Goal: Use online tool/utility: Use online tool/utility

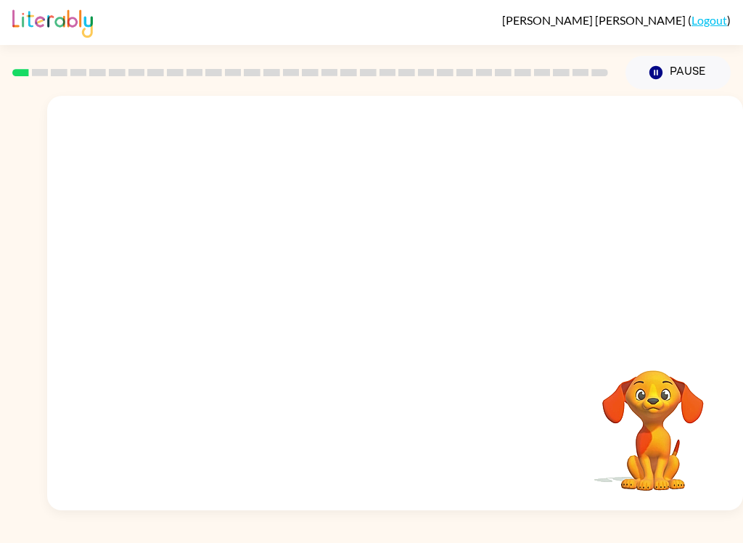
click at [184, 336] on div at bounding box center [395, 218] width 696 height 244
click at [639, 358] on video "Your browser must support playing .mp4 files to use Literably. Please try using…" at bounding box center [652, 420] width 145 height 145
click at [229, 268] on video "Your browser must support playing .mp4 files to use Literably. Please try using…" at bounding box center [395, 218] width 696 height 244
click at [219, 283] on div at bounding box center [395, 303] width 696 height 414
click at [366, 309] on div at bounding box center [395, 310] width 93 height 53
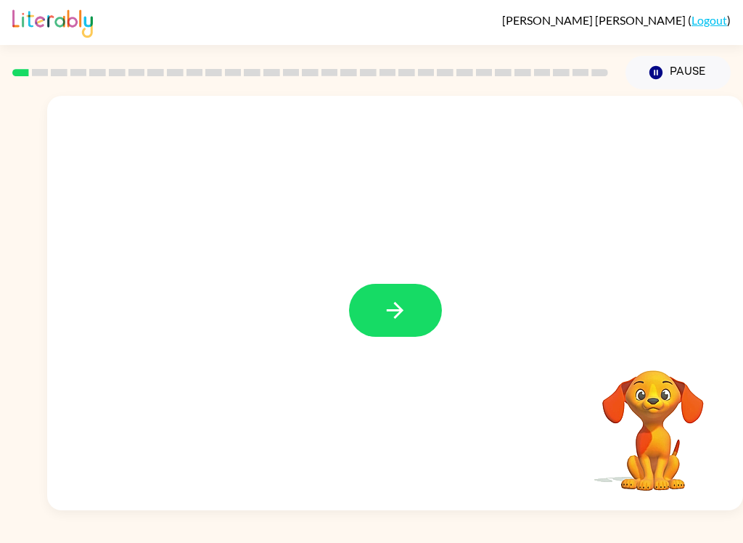
click at [382, 308] on icon "button" at bounding box center [394, 309] width 25 height 25
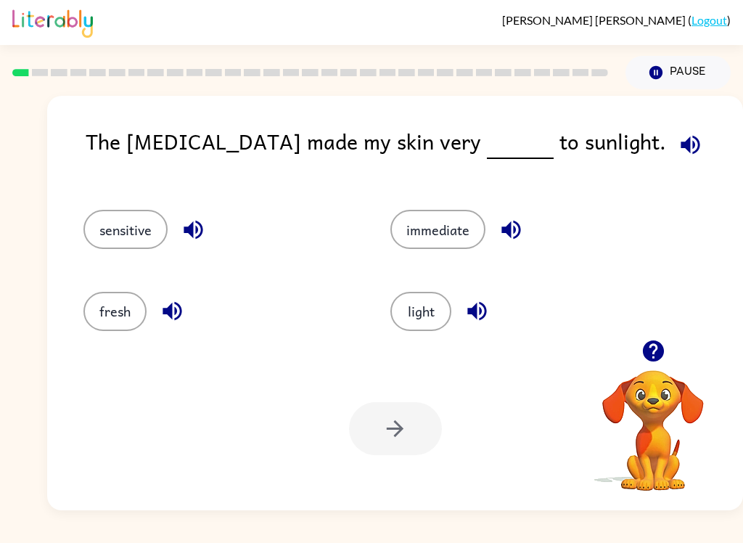
click at [115, 314] on button "fresh" at bounding box center [114, 311] width 63 height 39
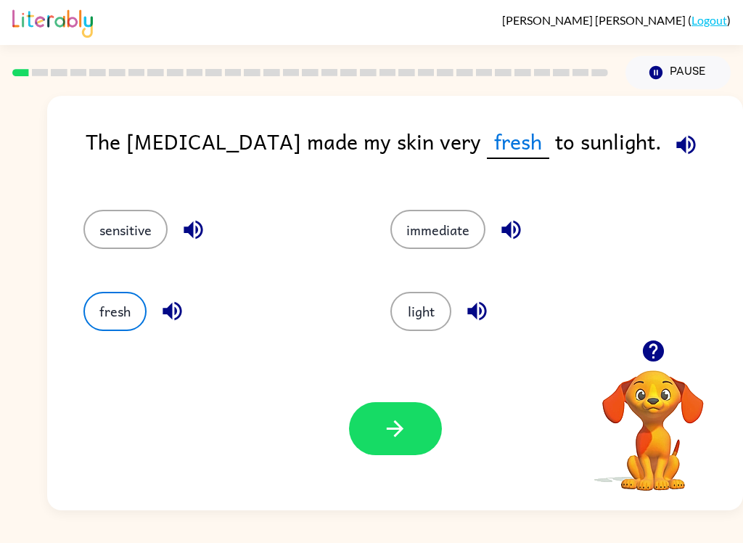
click at [378, 453] on button "button" at bounding box center [395, 428] width 93 height 53
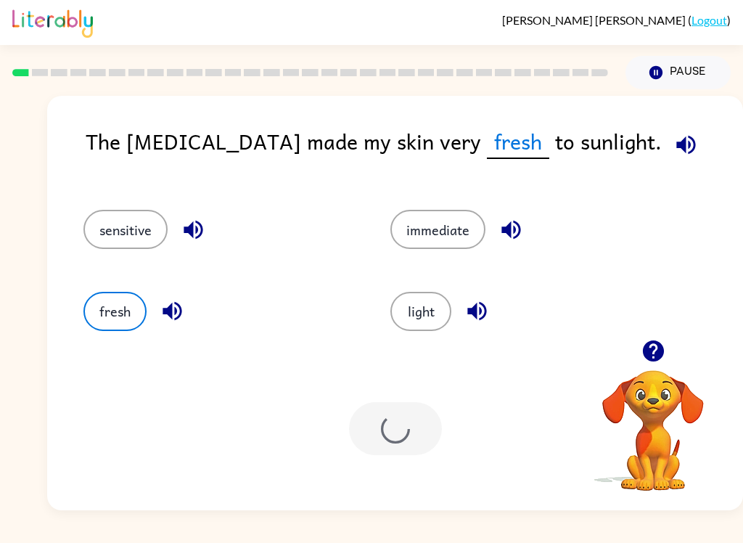
click at [377, 452] on div at bounding box center [395, 428] width 93 height 53
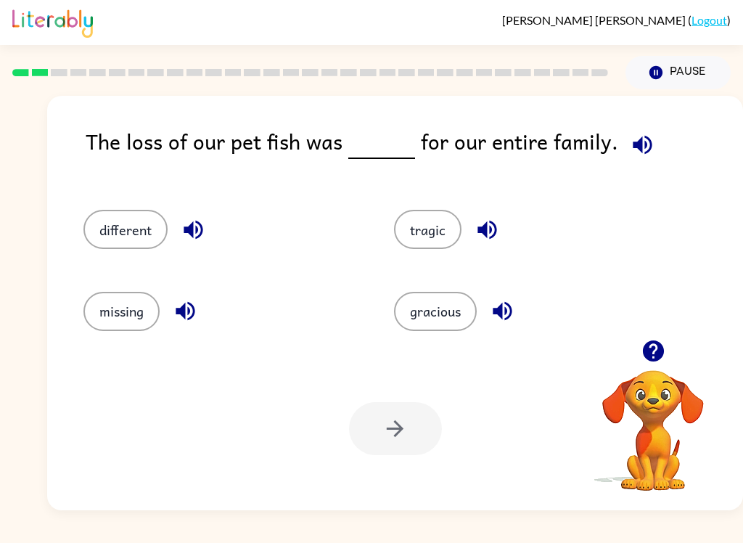
click at [461, 329] on button "gracious" at bounding box center [435, 311] width 83 height 39
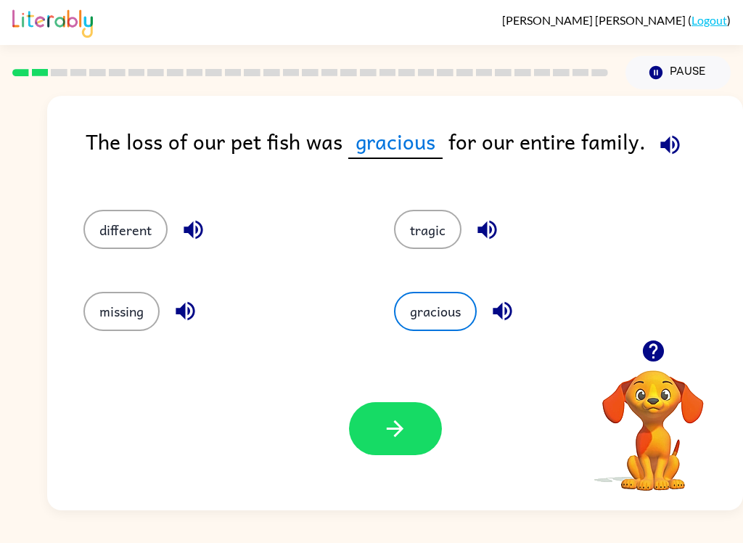
click at [414, 428] on button "button" at bounding box center [395, 428] width 93 height 53
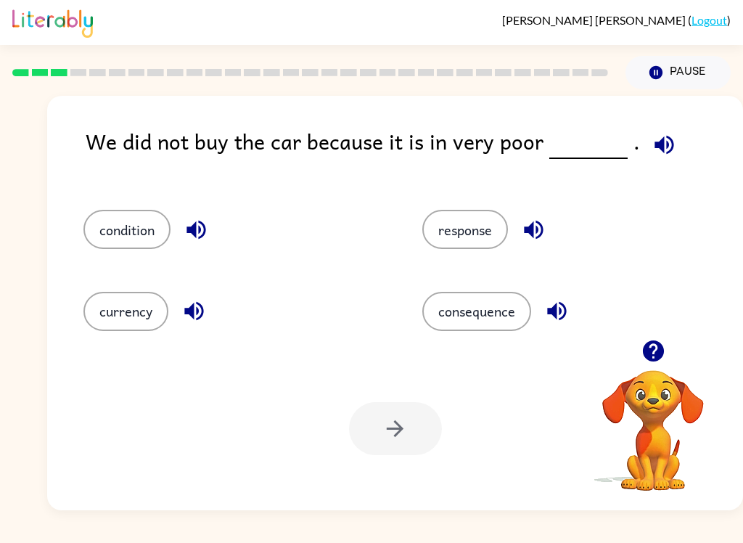
click at [135, 235] on button "condition" at bounding box center [126, 229] width 87 height 39
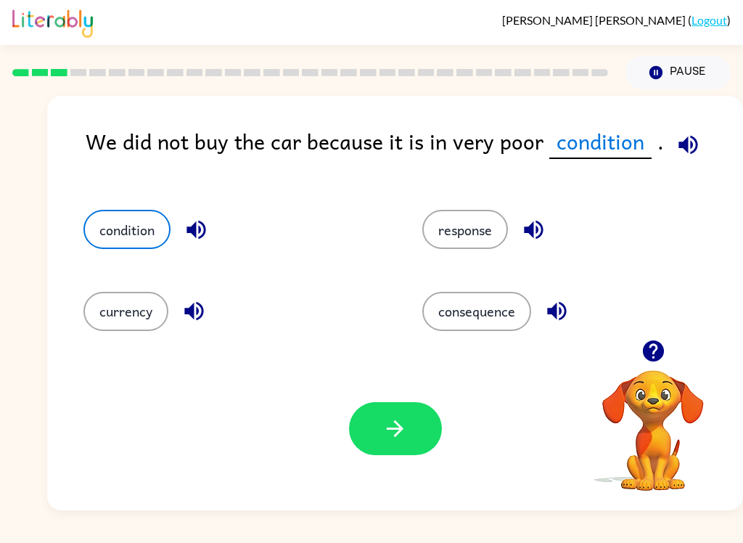
click at [402, 427] on icon "button" at bounding box center [394, 428] width 25 height 25
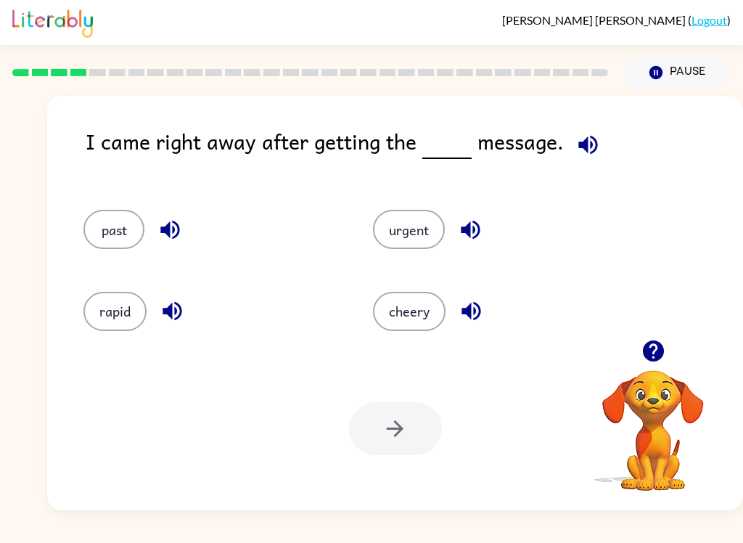
click at [414, 227] on button "urgent" at bounding box center [409, 229] width 72 height 39
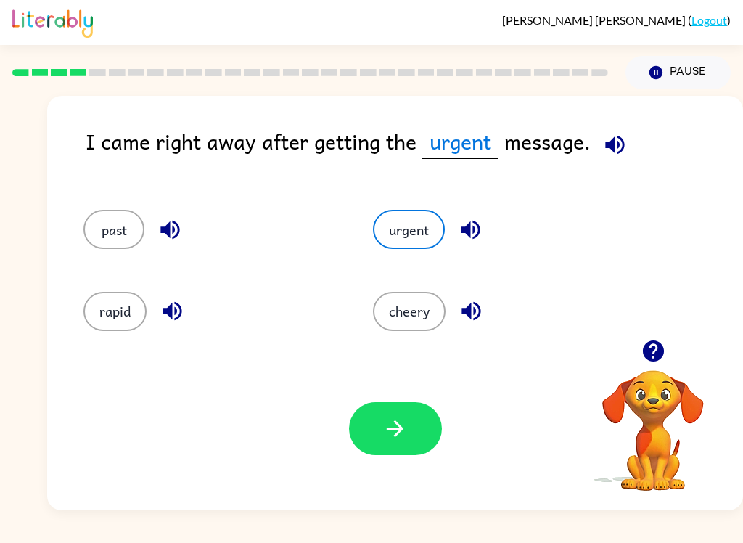
click at [424, 433] on button "button" at bounding box center [395, 428] width 93 height 53
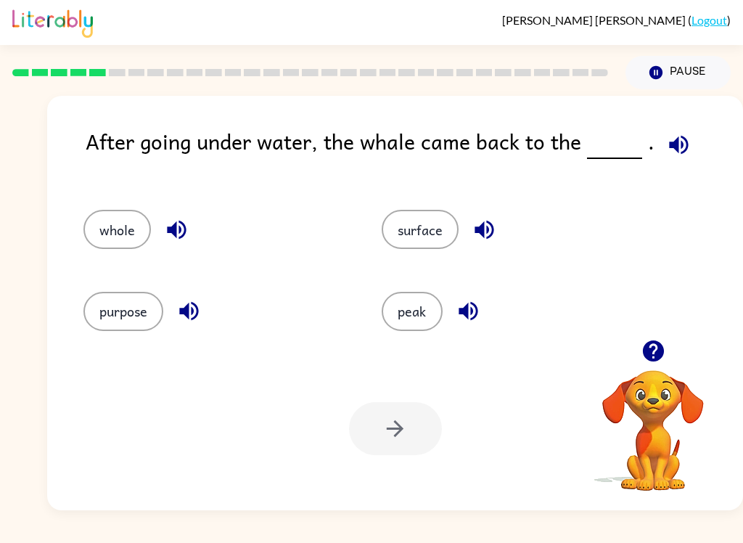
click at [687, 400] on video "Your browser must support playing .mp4 files to use Literably. Please try using…" at bounding box center [652, 420] width 145 height 145
click at [657, 411] on video "Your browser must support playing .mp4 files to use Literably. Please try using…" at bounding box center [652, 420] width 145 height 145
click at [651, 347] on icon "button" at bounding box center [653, 350] width 25 height 25
click at [673, 410] on video "Your browser must support playing .mp4 files to use Literably. Please try using…" at bounding box center [652, 420] width 145 height 145
click at [424, 213] on button "surface" at bounding box center [420, 229] width 77 height 39
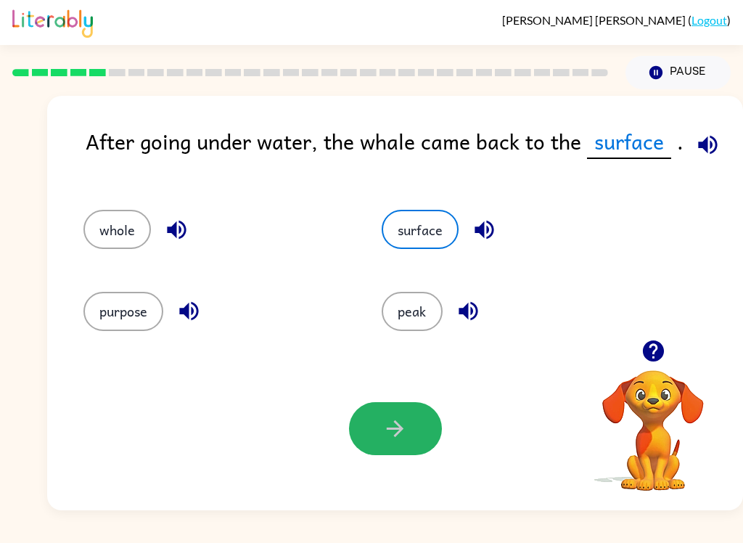
click at [434, 432] on button "button" at bounding box center [395, 428] width 93 height 53
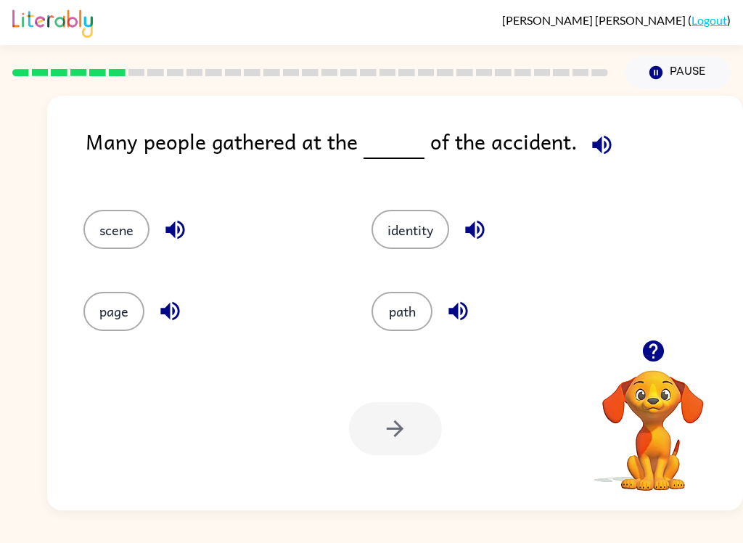
click at [109, 320] on button "page" at bounding box center [113, 311] width 61 height 39
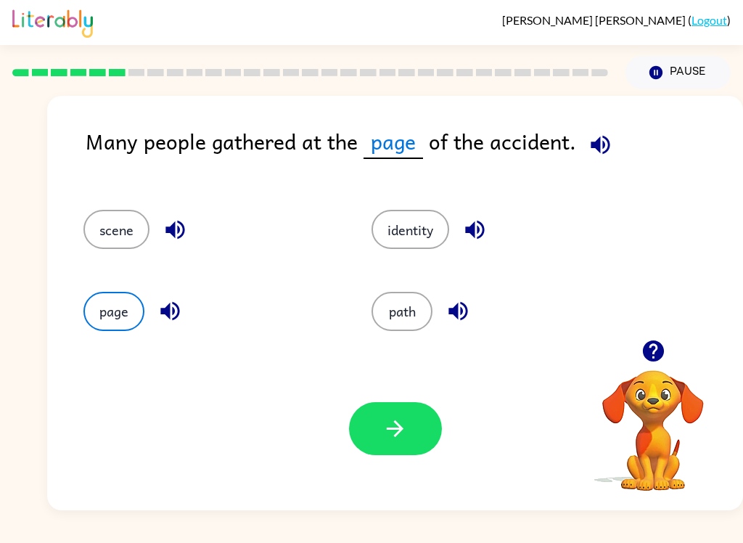
click at [398, 421] on icon "button" at bounding box center [394, 428] width 25 height 25
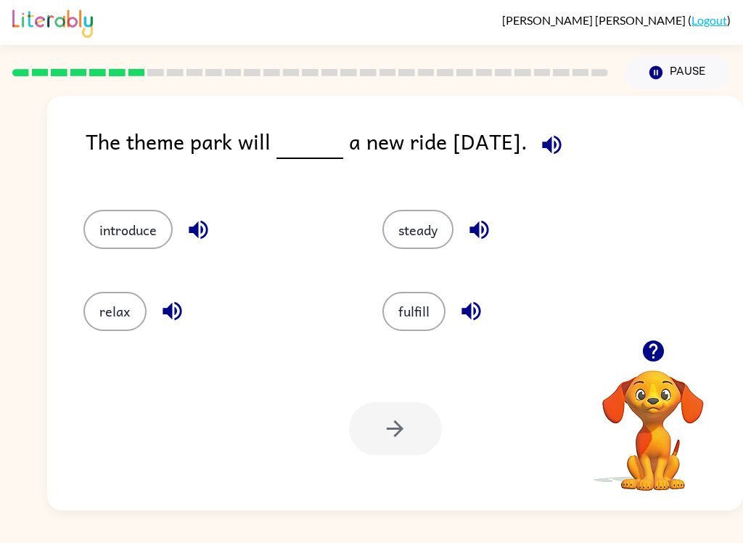
click at [120, 228] on button "introduce" at bounding box center [127, 229] width 89 height 39
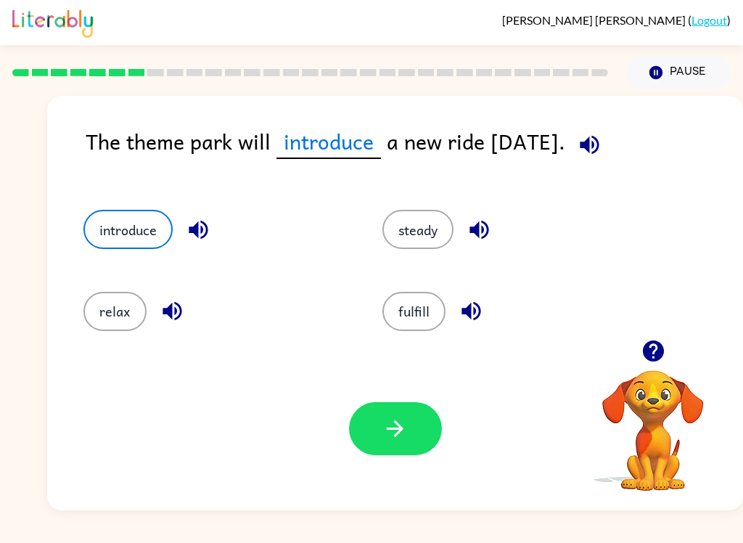
click at [405, 421] on icon "button" at bounding box center [394, 428] width 25 height 25
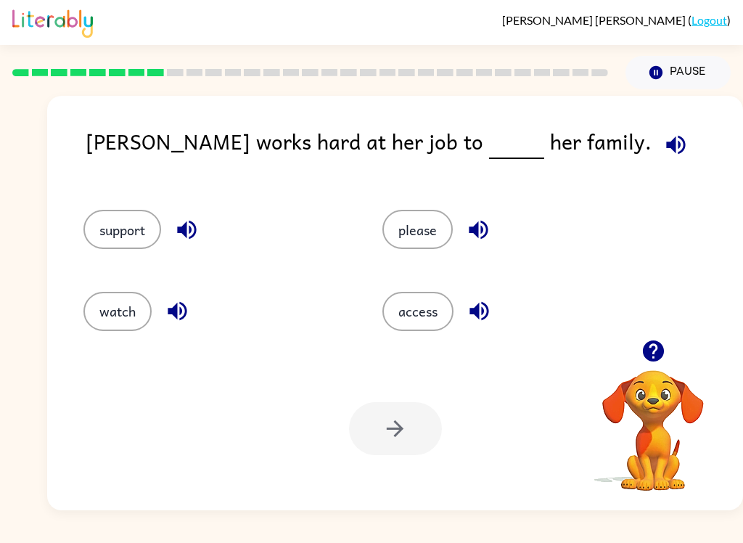
click at [108, 231] on button "support" at bounding box center [122, 229] width 78 height 39
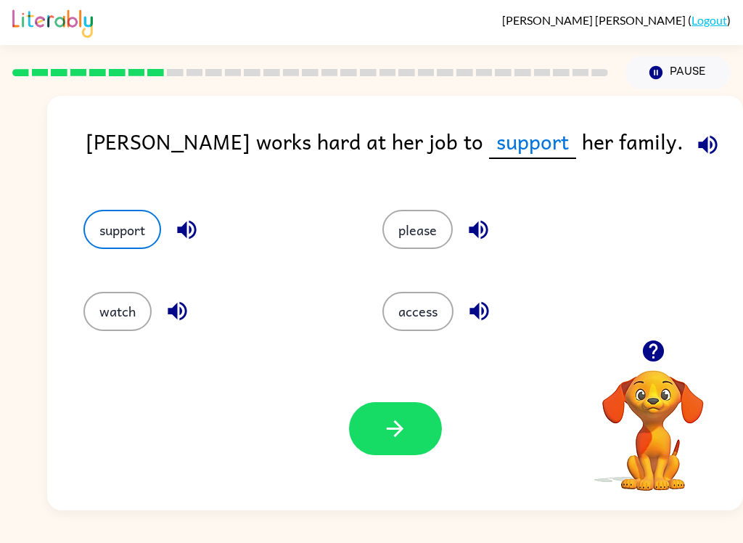
click at [350, 443] on div at bounding box center [395, 428] width 93 height 53
click at [374, 432] on button "button" at bounding box center [395, 428] width 93 height 53
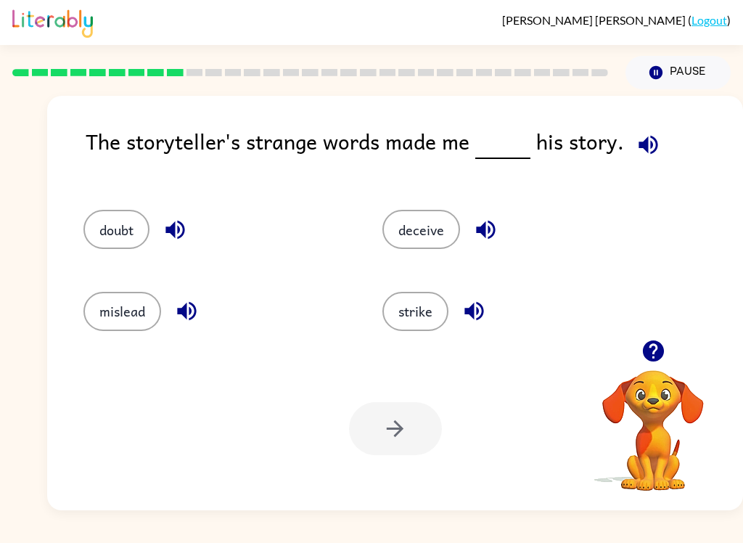
click at [151, 445] on div "Your browser must support playing .mp4 files to use Literably. Please try using…" at bounding box center [395, 428] width 696 height 163
click at [239, 194] on div "doubt" at bounding box center [205, 222] width 299 height 81
click at [415, 316] on button "strike" at bounding box center [415, 311] width 66 height 39
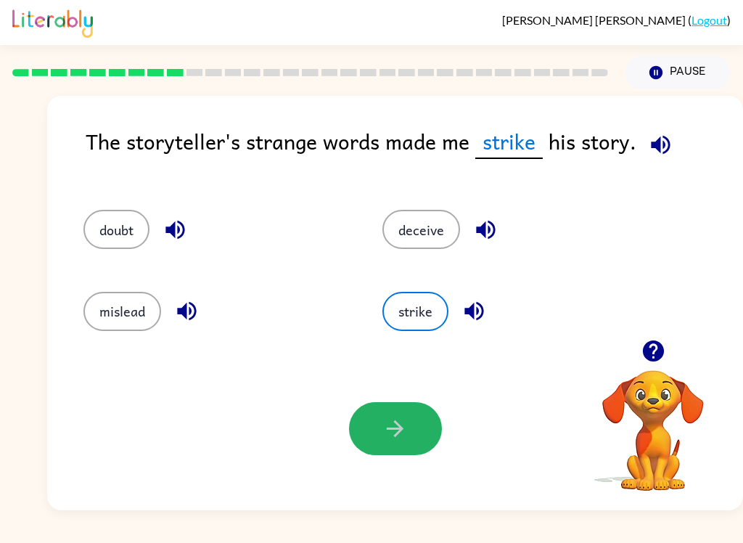
click at [399, 419] on icon "button" at bounding box center [394, 428] width 25 height 25
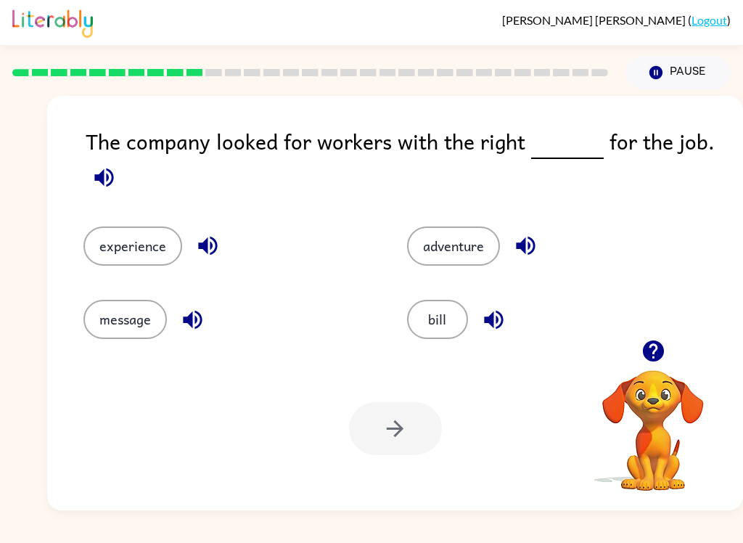
click at [471, 229] on button "adventure" at bounding box center [453, 245] width 93 height 39
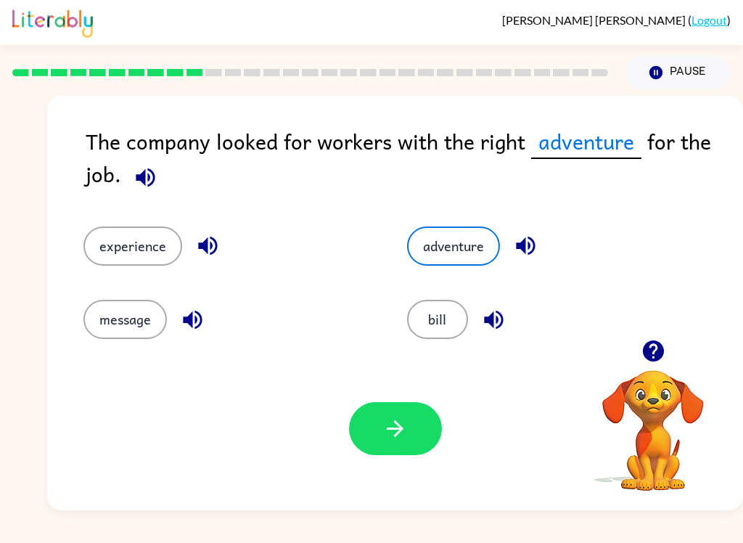
click at [390, 437] on icon "button" at bounding box center [394, 428] width 25 height 25
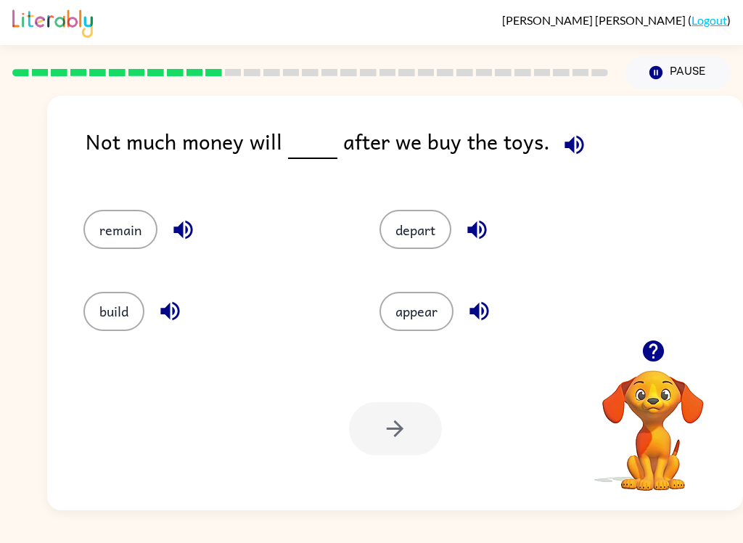
click at [406, 234] on button "depart" at bounding box center [415, 229] width 72 height 39
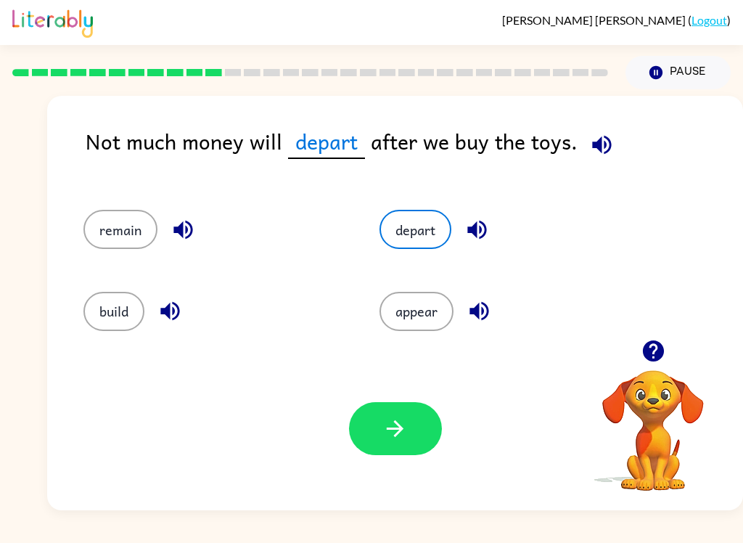
click at [406, 421] on icon "button" at bounding box center [394, 428] width 25 height 25
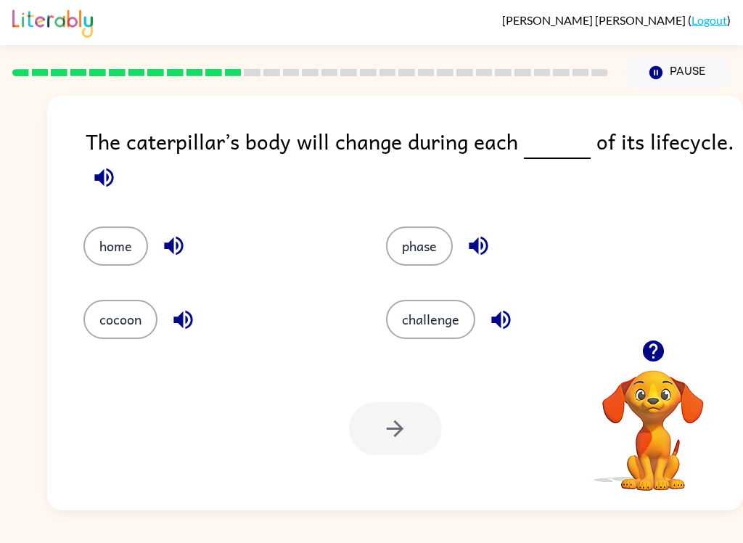
click at [123, 256] on button "home" at bounding box center [115, 245] width 65 height 39
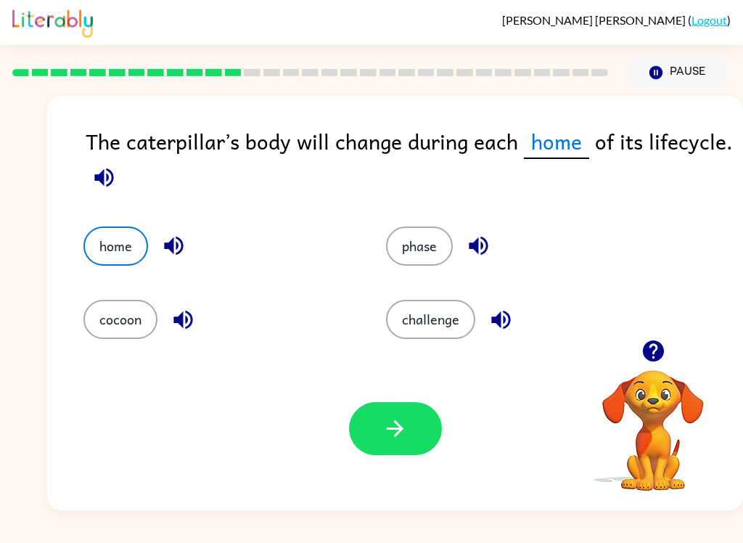
click at [361, 439] on button "button" at bounding box center [395, 428] width 93 height 53
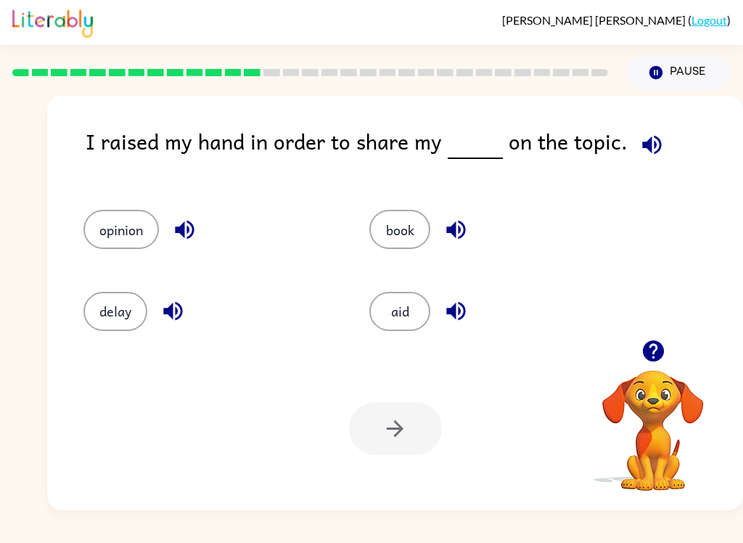
click at [381, 229] on button "book" at bounding box center [399, 229] width 61 height 39
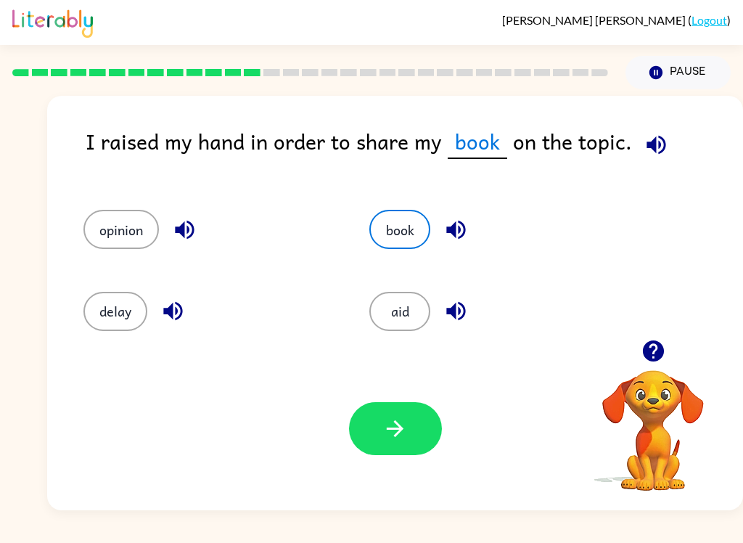
click at [121, 215] on button "opinion" at bounding box center [120, 229] width 75 height 39
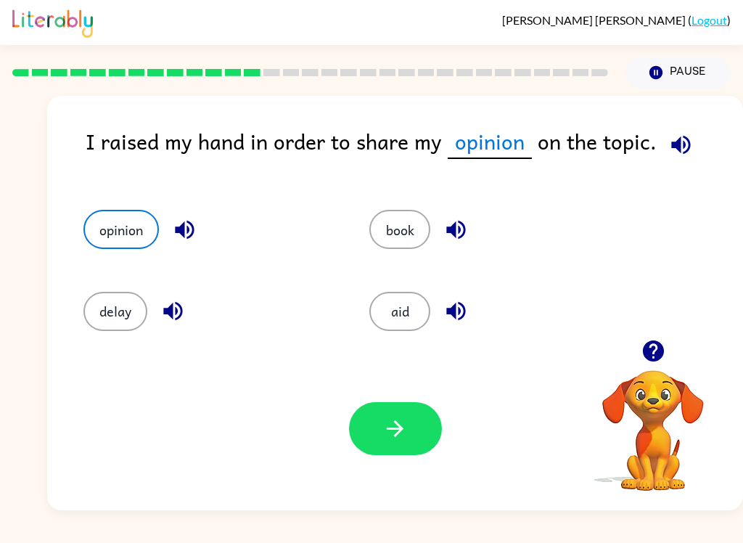
click at [413, 446] on button "button" at bounding box center [395, 428] width 93 height 53
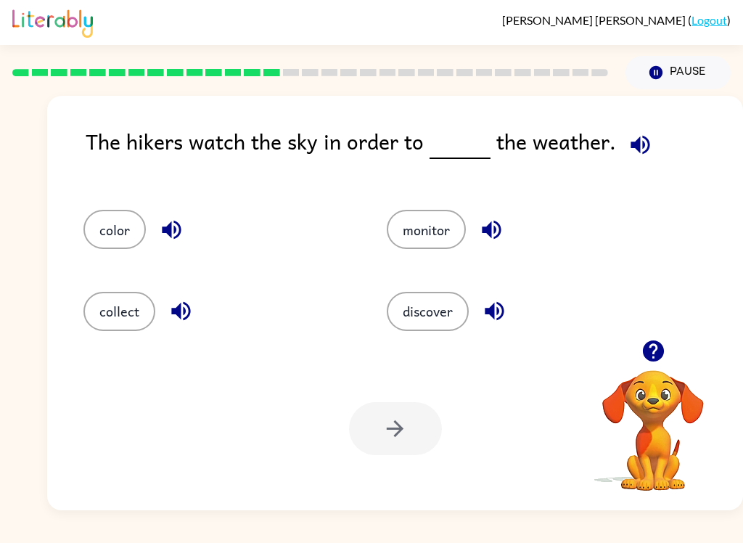
click at [431, 303] on button "discover" at bounding box center [428, 311] width 82 height 39
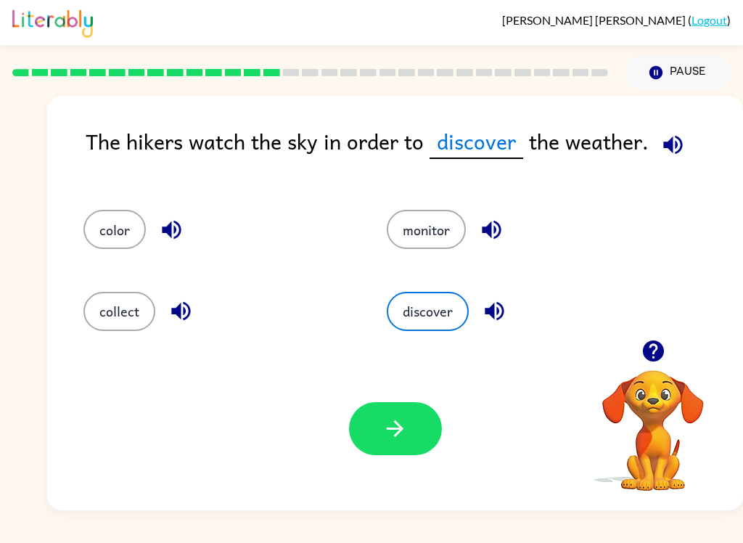
click at [421, 422] on button "button" at bounding box center [395, 428] width 93 height 53
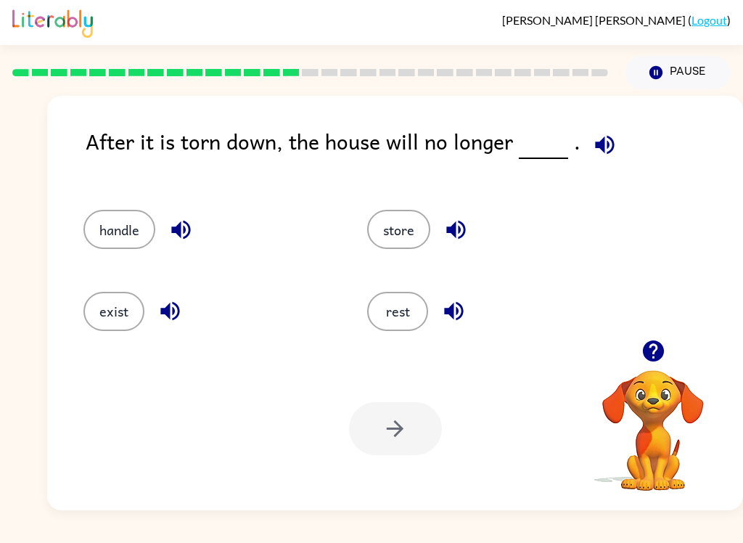
click at [125, 294] on button "exist" at bounding box center [113, 311] width 61 height 39
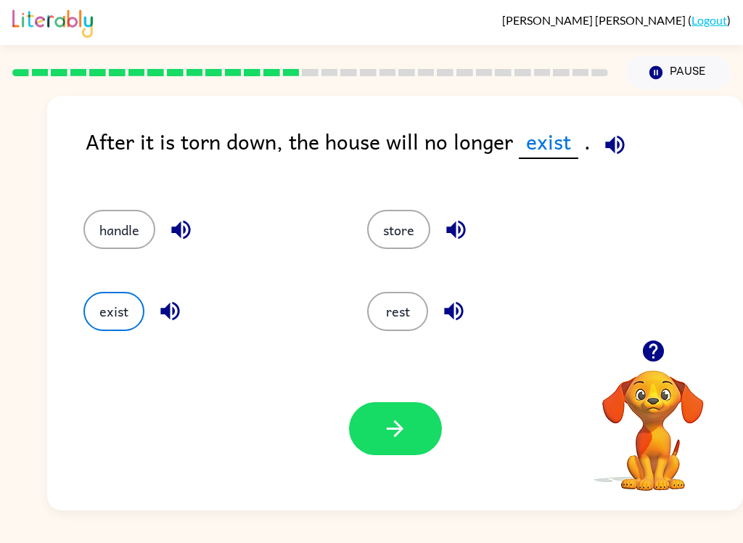
click at [381, 408] on button "button" at bounding box center [395, 428] width 93 height 53
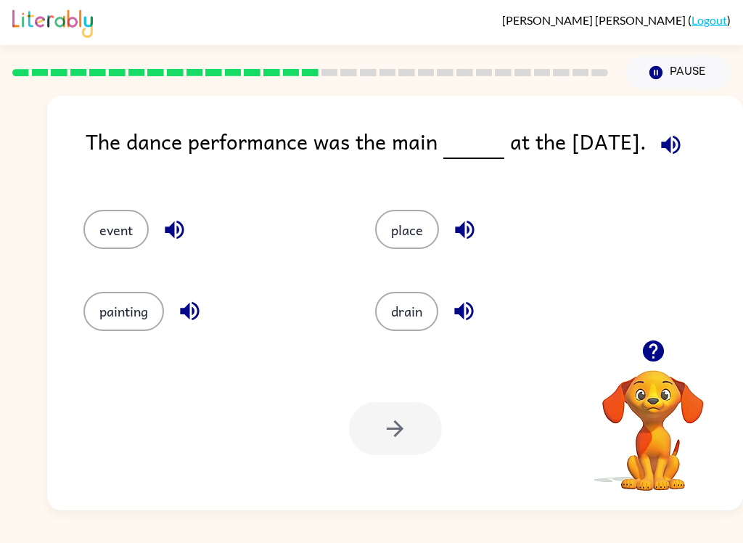
click at [675, 157] on icon "button" at bounding box center [670, 144] width 25 height 25
click at [389, 237] on button "place" at bounding box center [407, 229] width 64 height 39
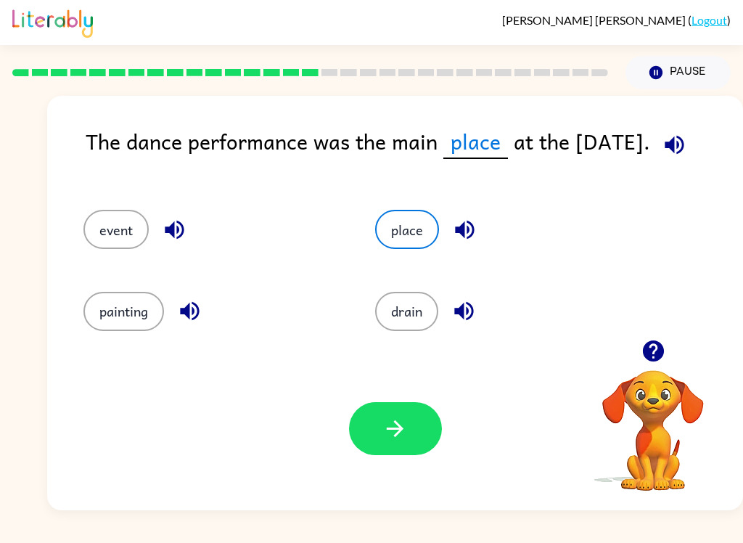
click at [406, 415] on button "button" at bounding box center [395, 428] width 93 height 53
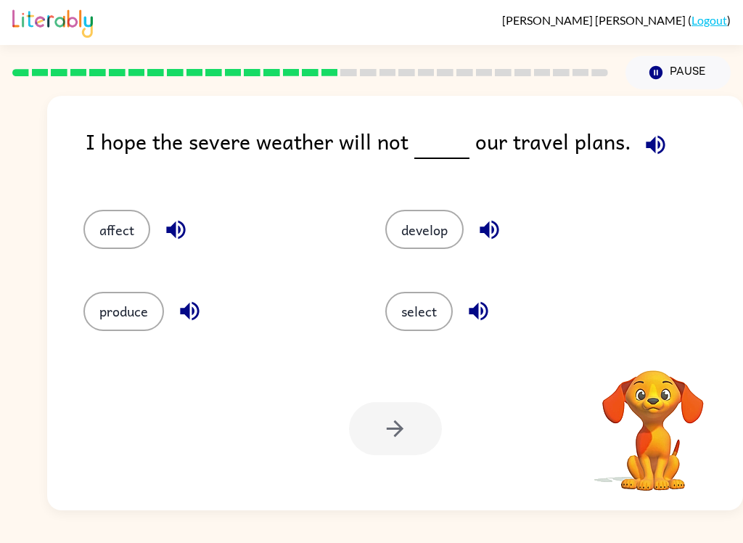
click at [666, 143] on button "button" at bounding box center [655, 144] width 37 height 37
click at [670, 147] on div "I hope the severe weather will not our travel plans." at bounding box center [414, 153] width 657 height 56
click at [125, 231] on button "affect" at bounding box center [116, 229] width 67 height 39
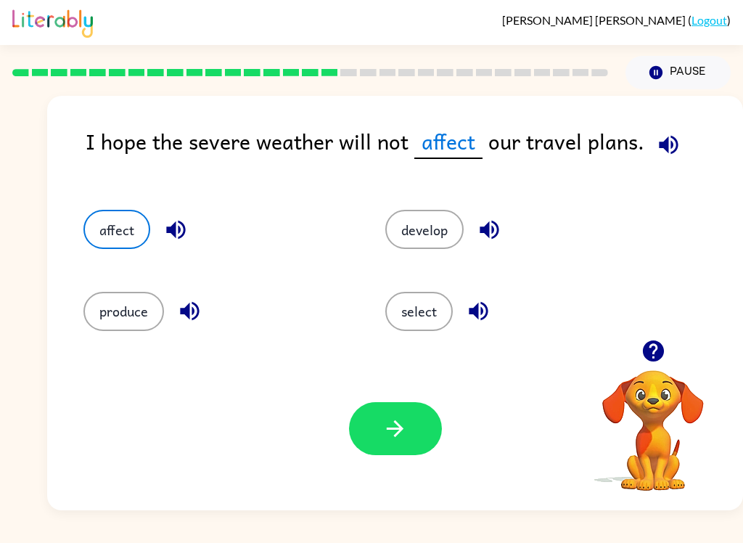
click at [442, 411] on div "Your browser must support playing .mp4 files to use Literably. Please try using…" at bounding box center [395, 428] width 696 height 163
click at [396, 435] on icon "button" at bounding box center [395, 428] width 17 height 17
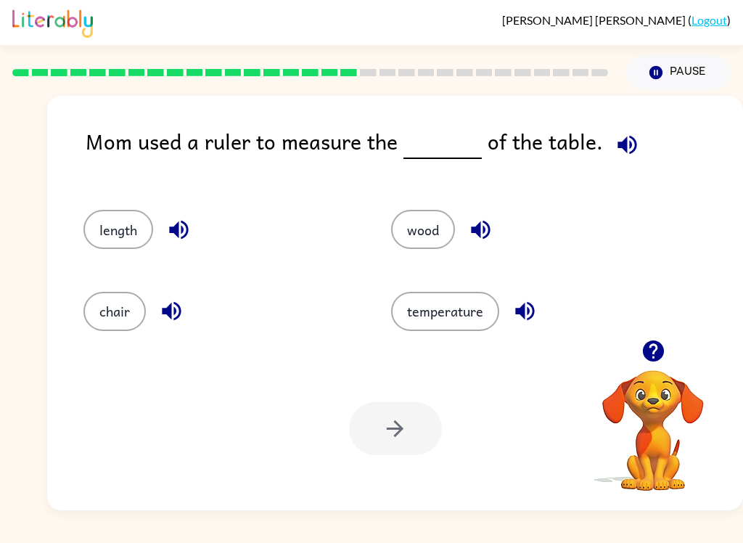
click at [137, 302] on button "chair" at bounding box center [114, 311] width 62 height 39
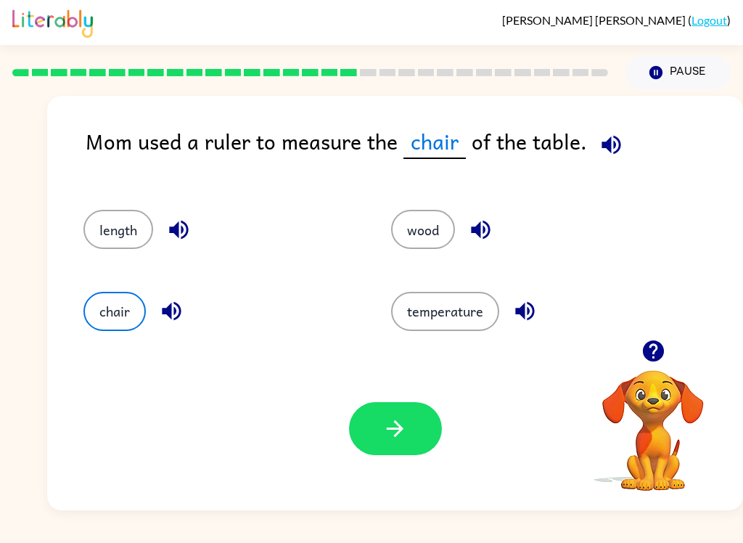
click at [378, 404] on button "button" at bounding box center [395, 428] width 93 height 53
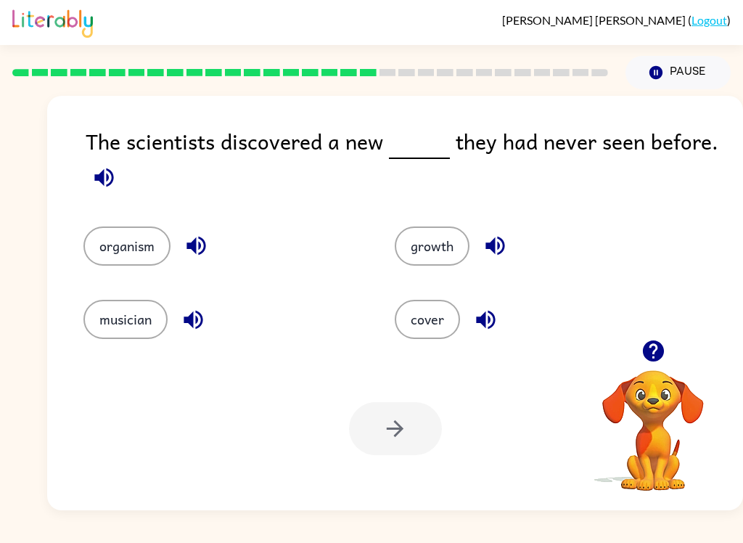
click at [414, 326] on button "cover" at bounding box center [427, 319] width 65 height 39
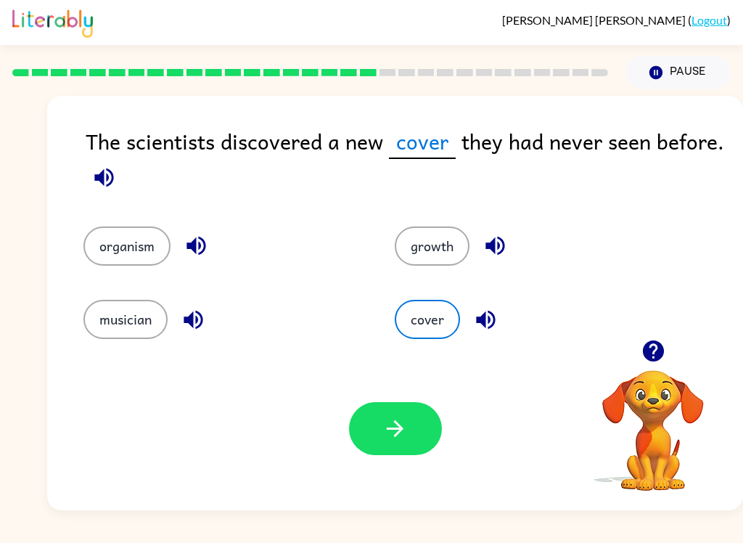
click at [407, 433] on icon "button" at bounding box center [394, 428] width 25 height 25
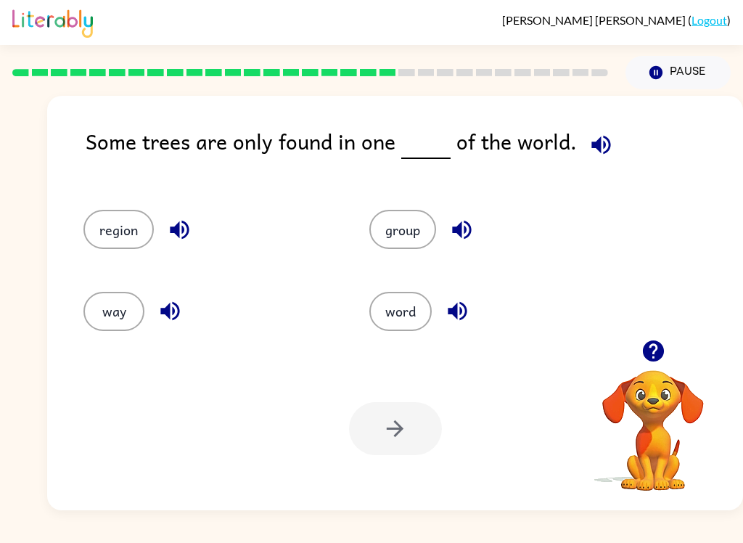
click at [107, 229] on button "region" at bounding box center [118, 229] width 70 height 39
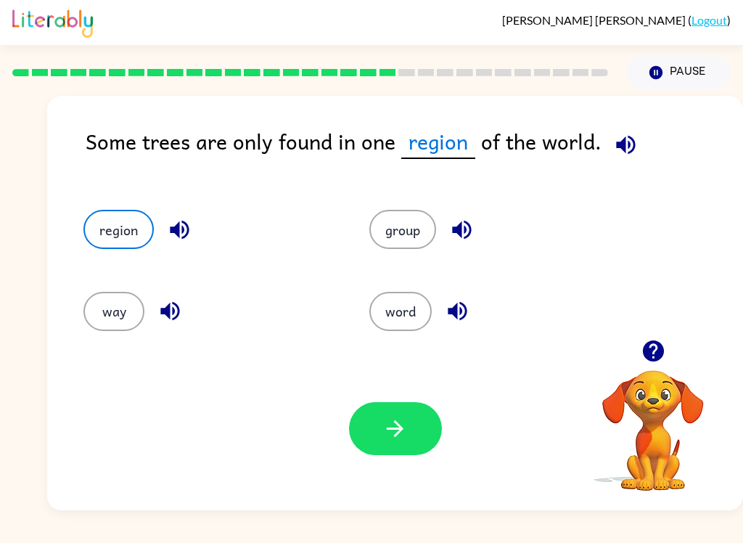
click at [424, 213] on button "group" at bounding box center [402, 229] width 67 height 39
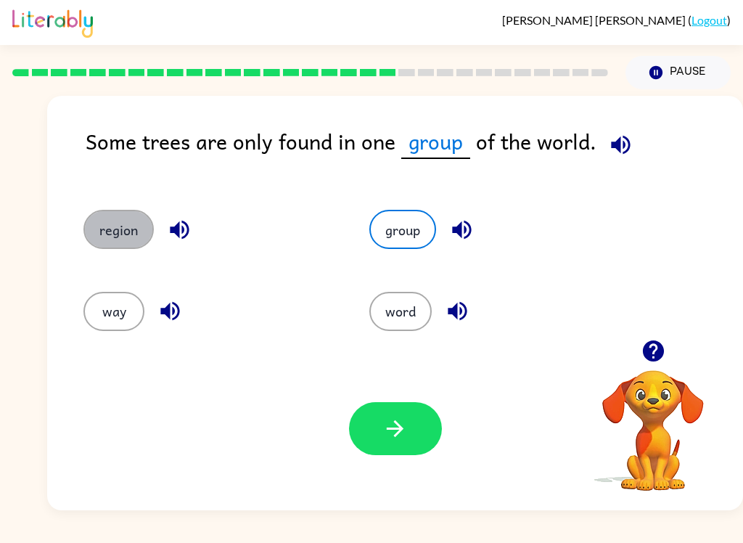
click at [107, 239] on button "region" at bounding box center [118, 229] width 70 height 39
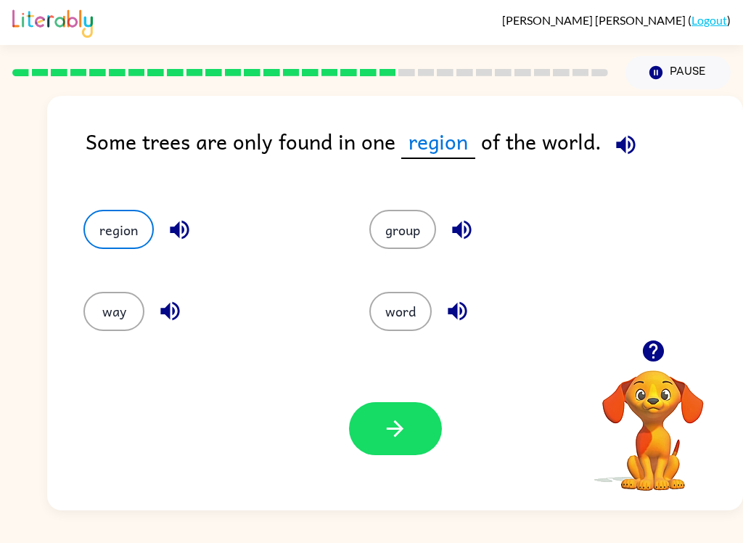
click at [399, 424] on icon "button" at bounding box center [394, 428] width 25 height 25
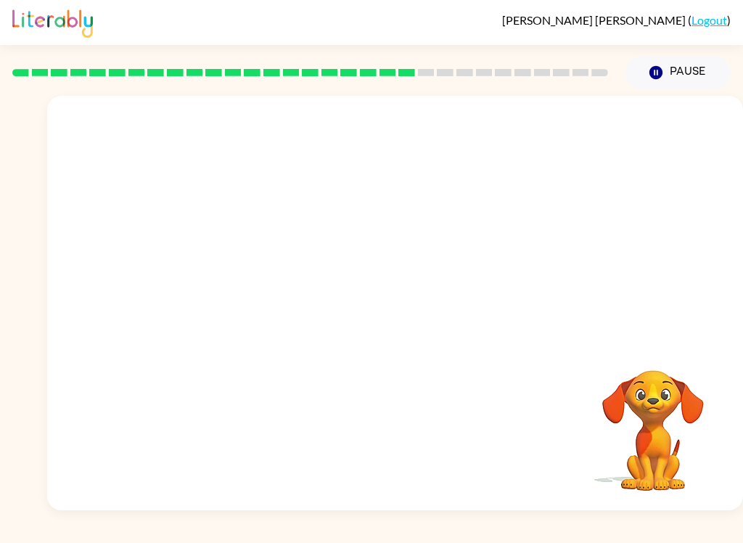
click at [477, 241] on video "Your browser must support playing .mp4 files to use Literably. Please try using…" at bounding box center [395, 218] width 696 height 244
click at [469, 226] on video "Your browser must support playing .mp4 files to use Literably. Please try using…" at bounding box center [395, 218] width 696 height 244
click at [271, 132] on video "Your browser must support playing .mp4 files to use Literably. Please try using…" at bounding box center [395, 218] width 696 height 244
click at [457, 242] on video "Your browser must support playing .mp4 files to use Literably. Please try using…" at bounding box center [395, 218] width 696 height 244
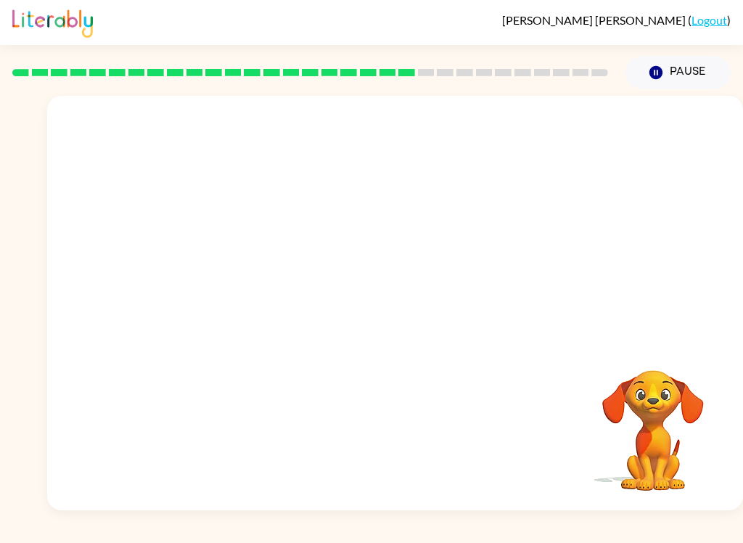
click at [501, 320] on video "Your browser must support playing .mp4 files to use Literably. Please try using…" at bounding box center [395, 218] width 696 height 244
click at [38, 525] on div "[PERSON_NAME] ( Logout ) Pause Pause Your browser must support playing .mp4 fil…" at bounding box center [371, 271] width 743 height 543
click at [400, 317] on div at bounding box center [395, 310] width 93 height 53
click at [400, 316] on div at bounding box center [395, 310] width 93 height 53
click at [370, 318] on button "button" at bounding box center [395, 310] width 93 height 53
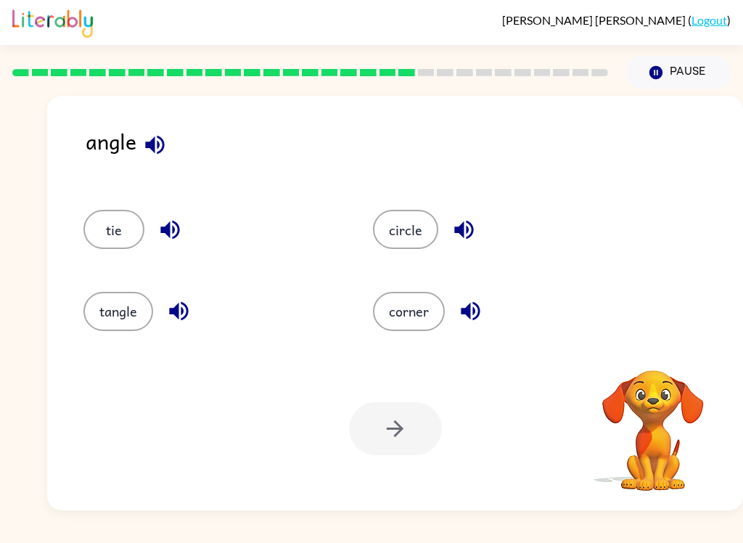
click at [118, 317] on button "tangle" at bounding box center [118, 311] width 70 height 39
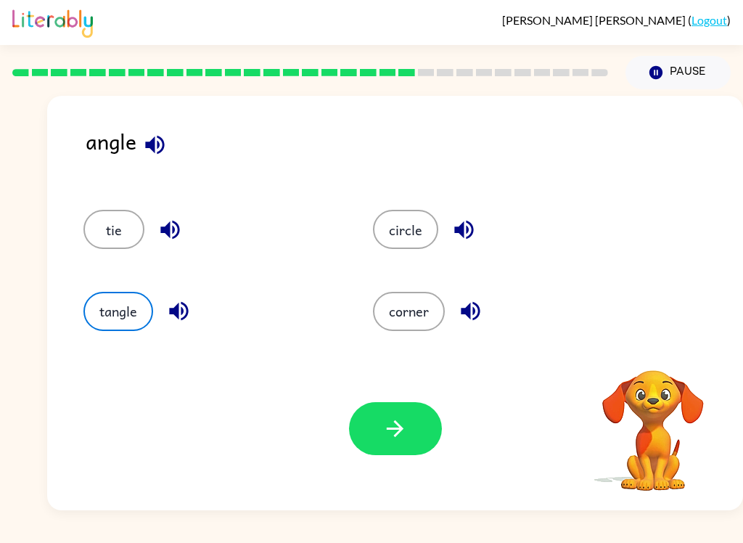
click at [390, 331] on button "corner" at bounding box center [409, 311] width 72 height 39
click at [423, 422] on button "button" at bounding box center [395, 428] width 93 height 53
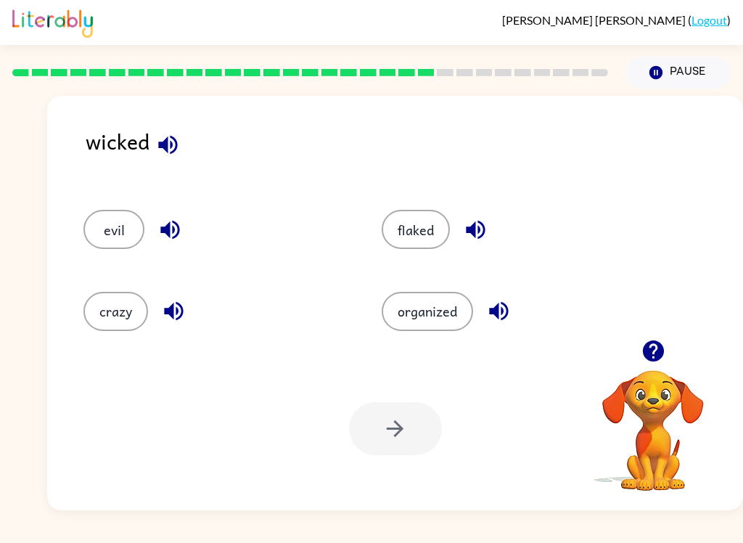
click at [110, 224] on button "evil" at bounding box center [113, 229] width 61 height 39
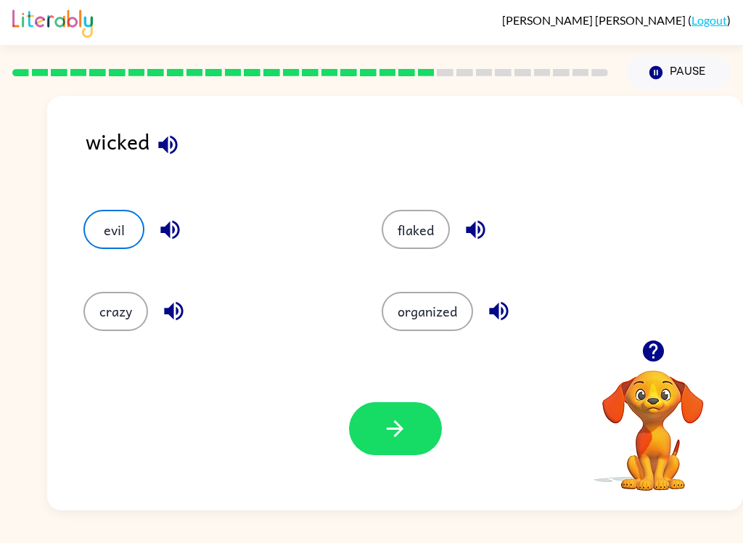
click at [390, 428] on icon "button" at bounding box center [394, 428] width 25 height 25
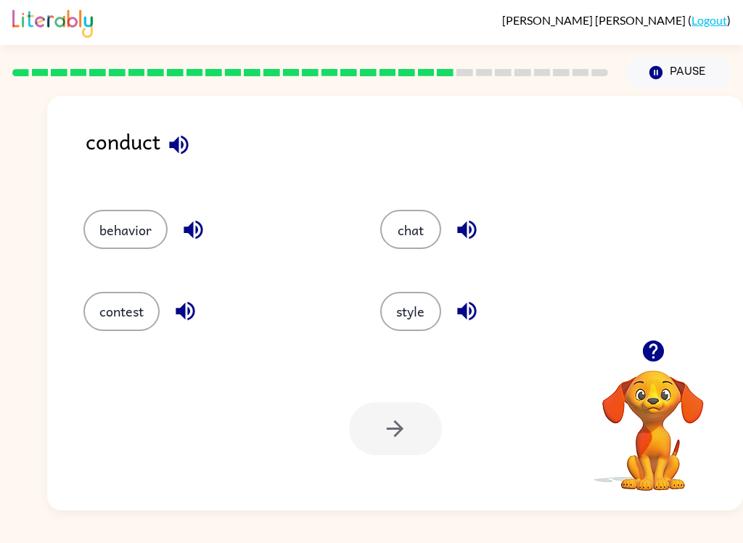
click at [181, 151] on icon "button" at bounding box center [178, 144] width 25 height 25
click at [196, 221] on icon "button" at bounding box center [193, 229] width 25 height 25
click at [186, 300] on icon "button" at bounding box center [185, 310] width 25 height 25
click at [455, 308] on icon "button" at bounding box center [466, 310] width 25 height 25
click at [472, 228] on icon "button" at bounding box center [466, 229] width 25 height 25
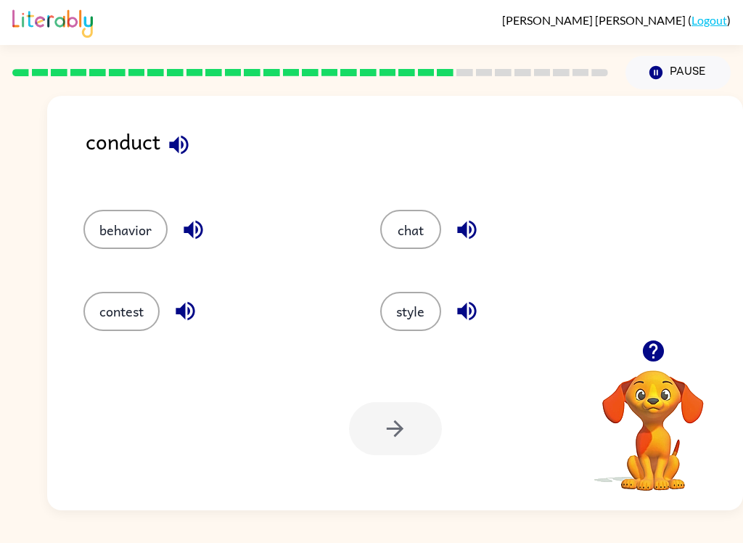
click at [467, 303] on icon "button" at bounding box center [466, 310] width 25 height 25
click at [194, 312] on icon "button" at bounding box center [185, 311] width 19 height 19
click at [198, 225] on icon "button" at bounding box center [193, 229] width 25 height 25
click at [192, 236] on icon "button" at bounding box center [193, 230] width 19 height 19
click at [194, 310] on icon "button" at bounding box center [185, 311] width 19 height 19
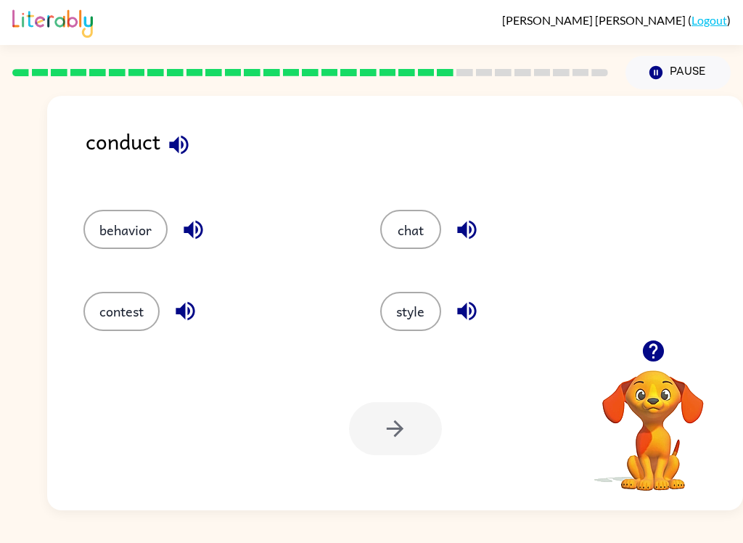
click at [415, 421] on div at bounding box center [395, 428] width 93 height 53
click at [212, 227] on button "button" at bounding box center [193, 229] width 37 height 37
click at [188, 231] on icon "button" at bounding box center [193, 230] width 19 height 19
click at [128, 249] on button "behavior" at bounding box center [125, 229] width 84 height 39
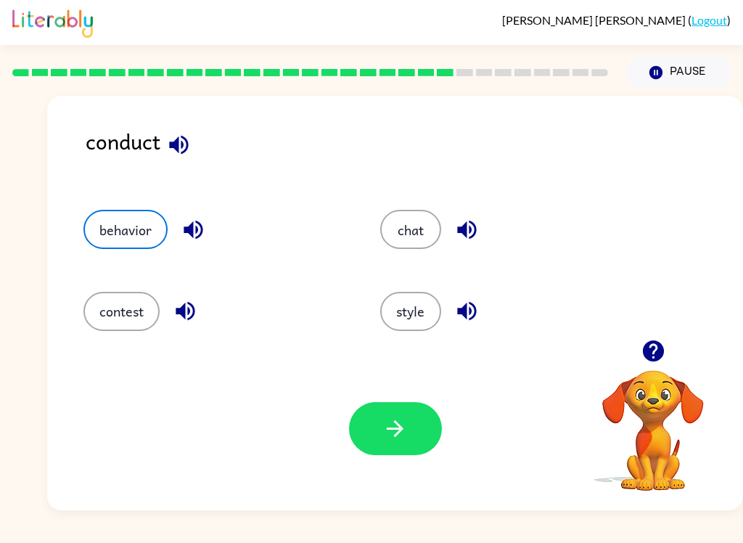
click at [130, 251] on div "behavior" at bounding box center [204, 222] width 297 height 81
click at [402, 437] on icon "button" at bounding box center [394, 428] width 25 height 25
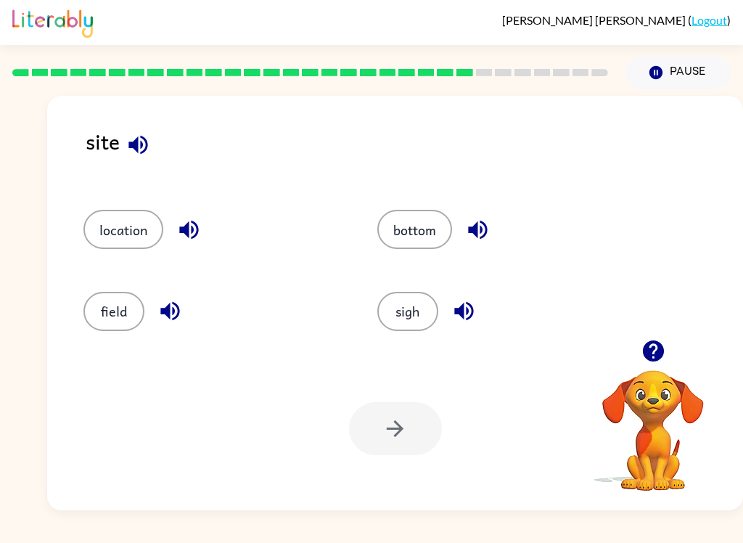
click at [429, 231] on button "bottom" at bounding box center [414, 229] width 75 height 39
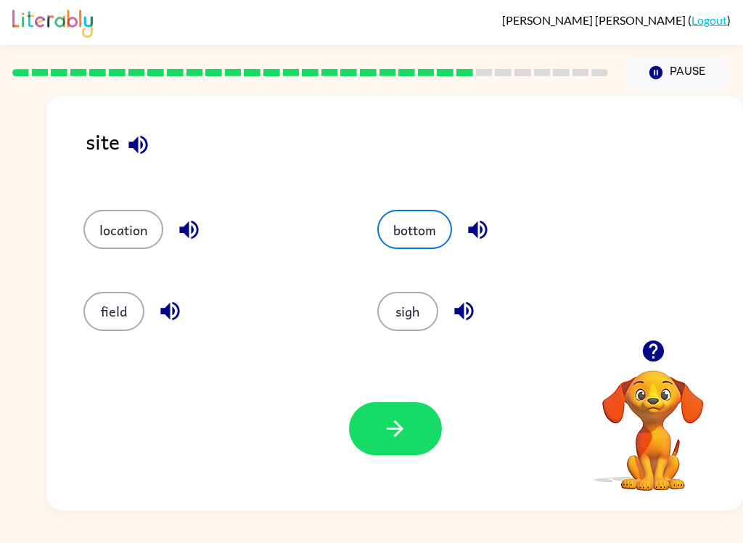
click at [394, 411] on button "button" at bounding box center [395, 428] width 93 height 53
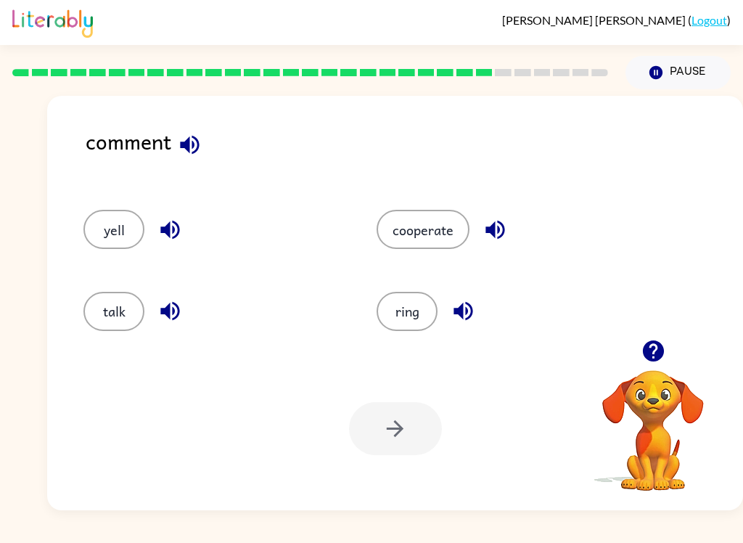
click at [128, 324] on button "talk" at bounding box center [113, 311] width 61 height 39
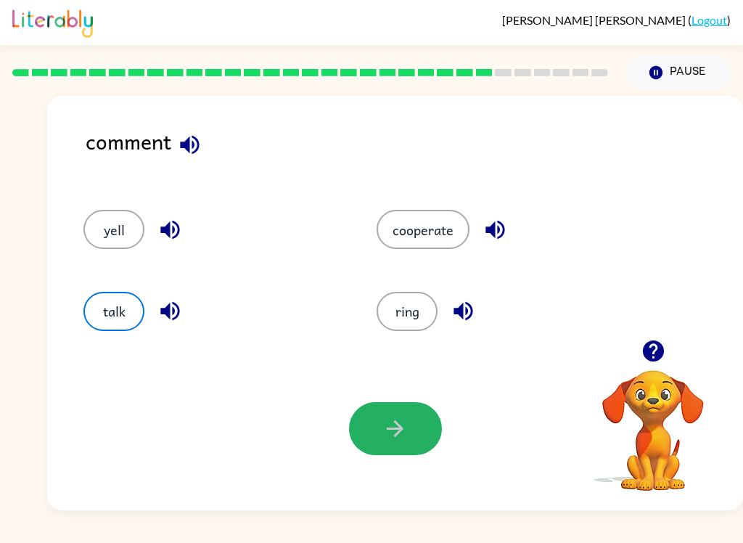
click at [400, 435] on icon "button" at bounding box center [394, 428] width 25 height 25
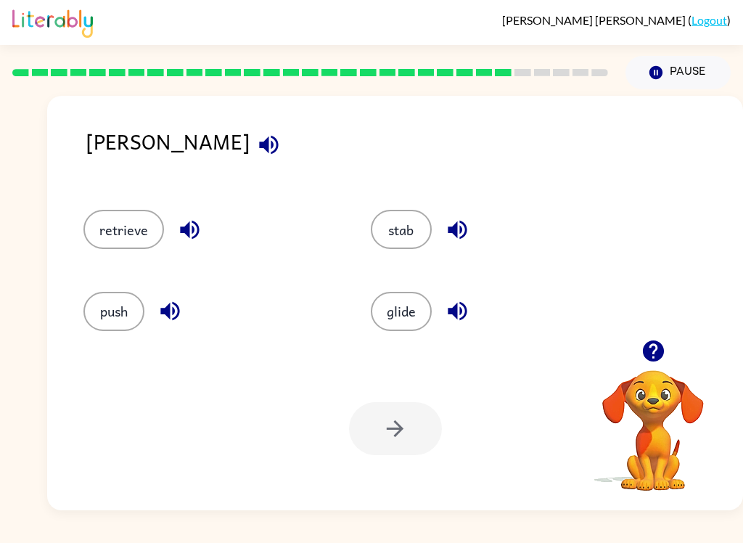
click at [406, 310] on button "glide" at bounding box center [401, 311] width 61 height 39
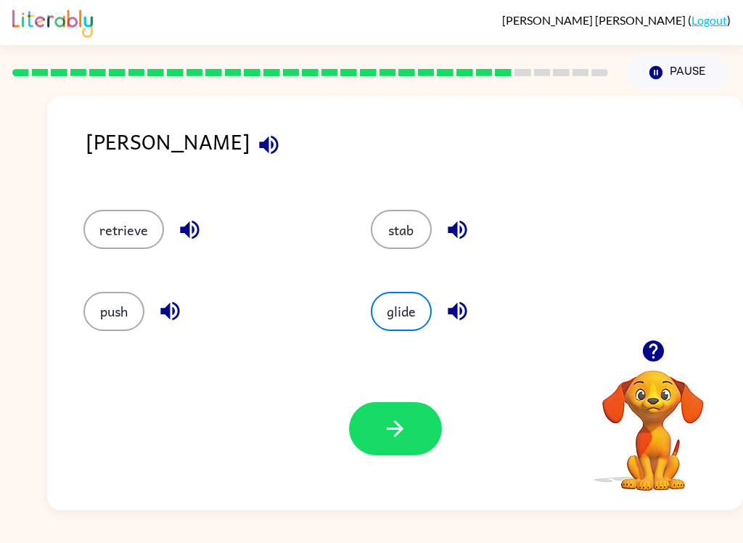
click at [406, 427] on icon "button" at bounding box center [394, 428] width 25 height 25
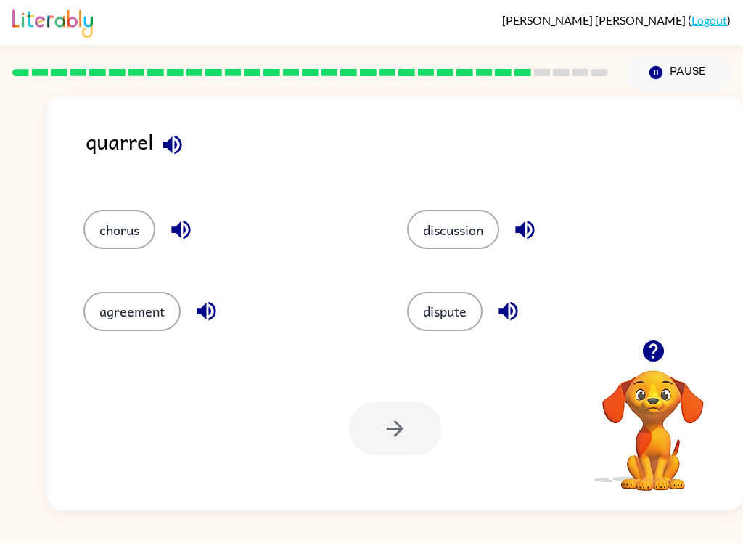
click at [123, 249] on button "chorus" at bounding box center [119, 229] width 72 height 39
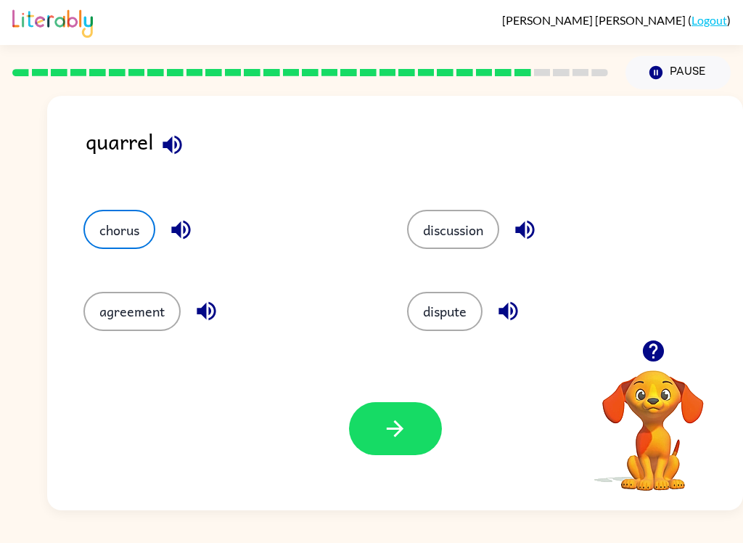
click at [403, 434] on icon "button" at bounding box center [394, 428] width 25 height 25
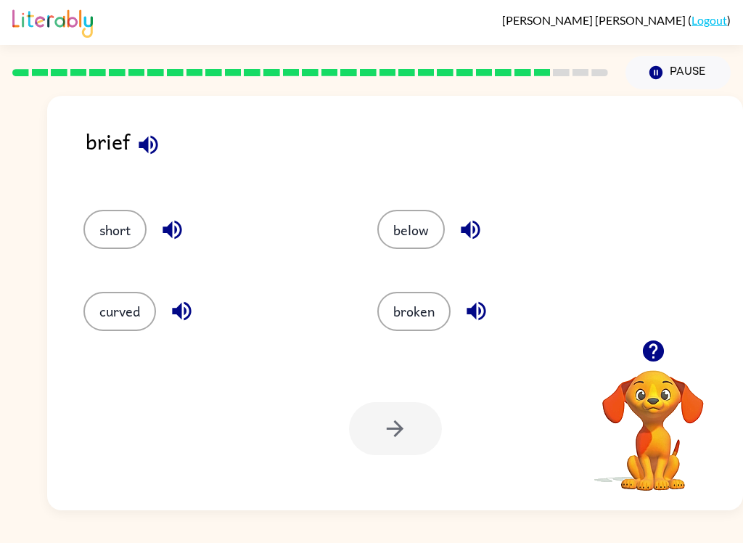
click at [410, 321] on button "broken" at bounding box center [413, 311] width 73 height 39
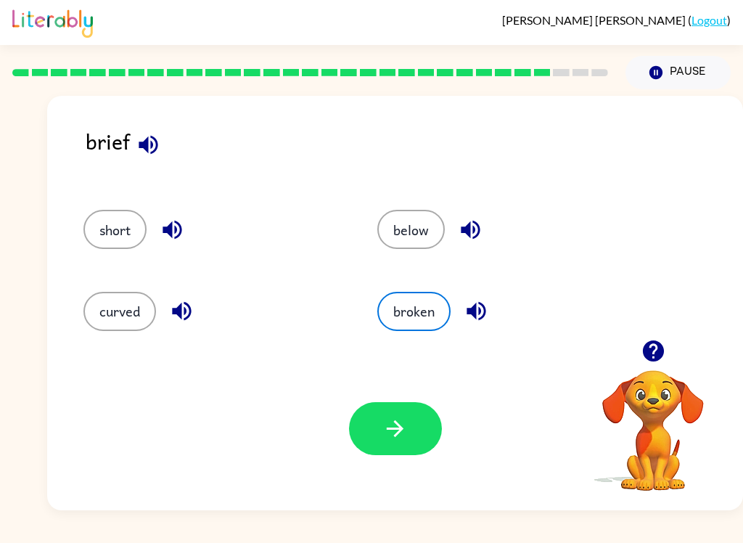
click at [383, 427] on icon "button" at bounding box center [394, 428] width 25 height 25
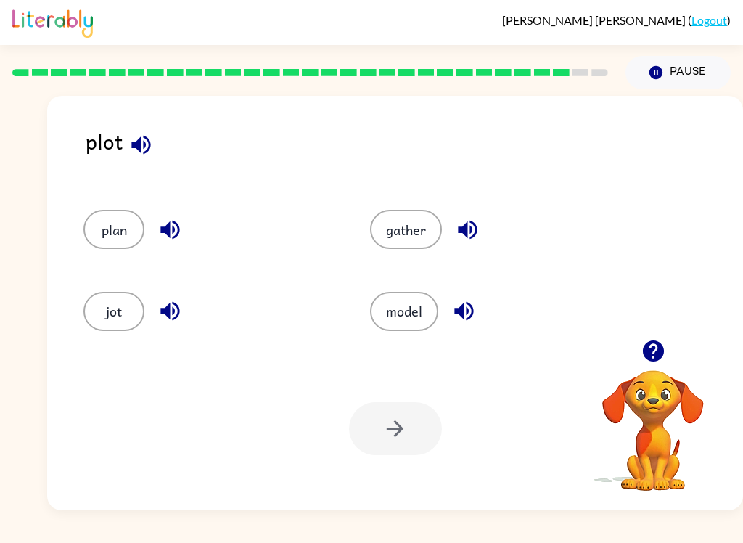
click at [403, 242] on button "gather" at bounding box center [406, 229] width 72 height 39
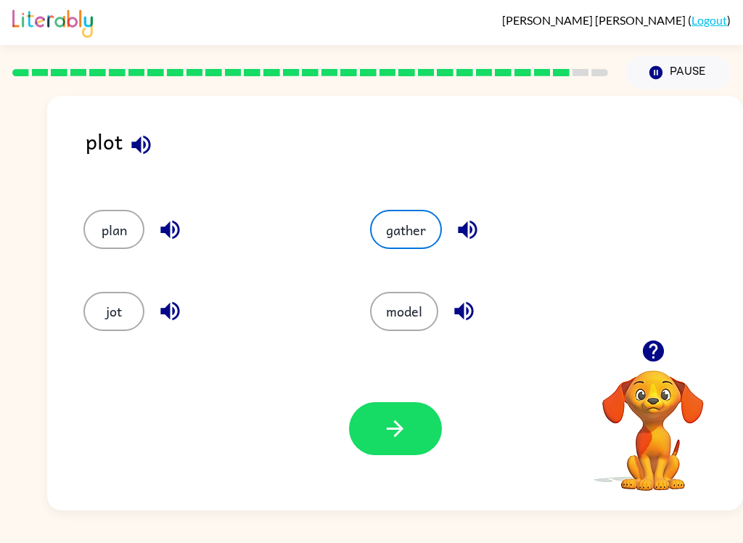
click at [363, 432] on button "button" at bounding box center [395, 428] width 93 height 53
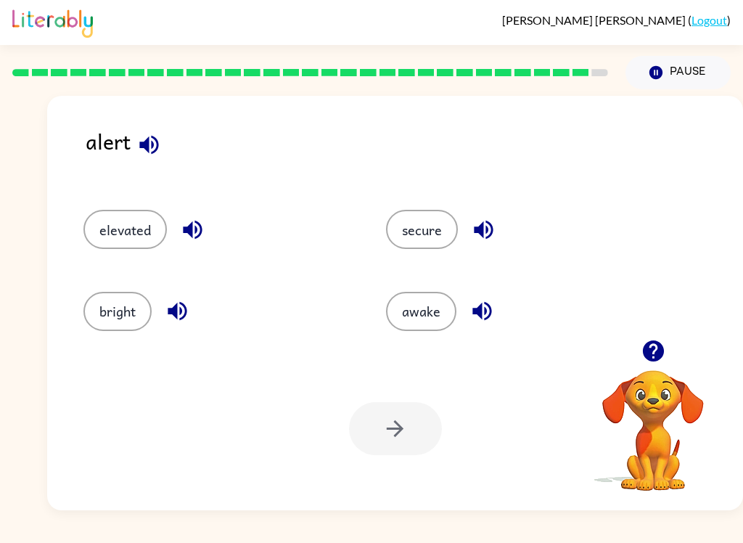
click at [417, 258] on div "secure" at bounding box center [509, 222] width 303 height 81
click at [438, 451] on div at bounding box center [395, 428] width 93 height 53
click at [431, 231] on button "secure" at bounding box center [422, 229] width 72 height 39
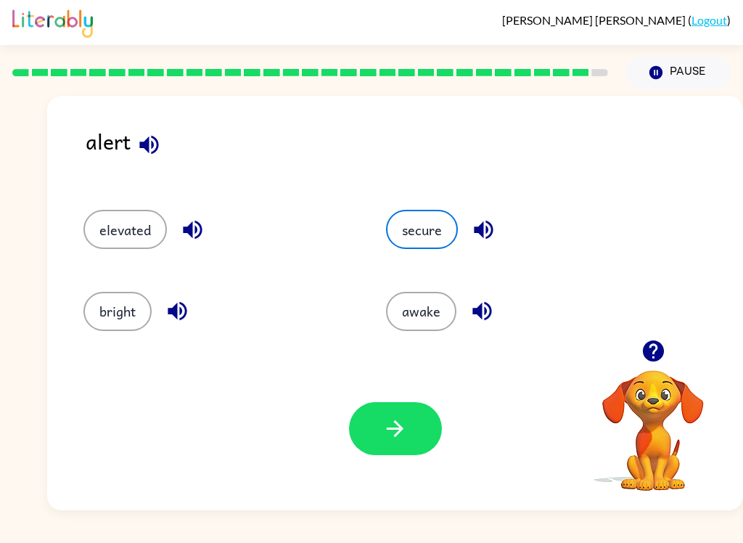
click at [384, 447] on button "button" at bounding box center [395, 428] width 93 height 53
